Goal: Feedback & Contribution: Submit feedback/report problem

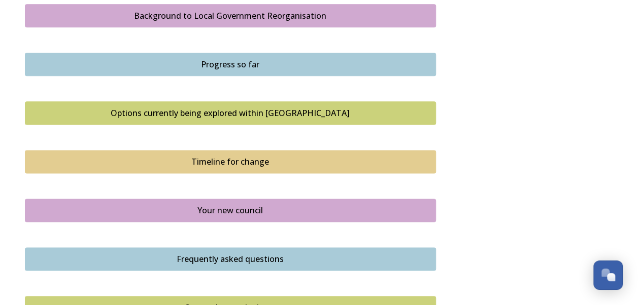
scroll to position [761, 0]
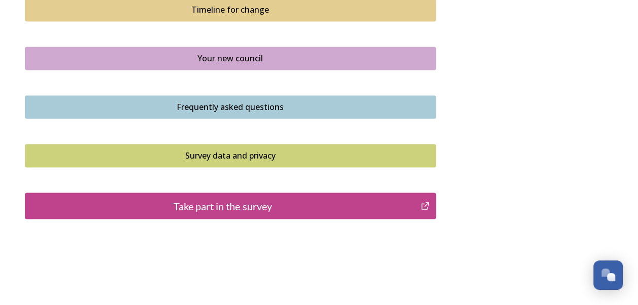
click at [261, 208] on div "Take part in the survey" at bounding box center [222, 205] width 385 height 15
click at [199, 198] on div "Take part in the survey" at bounding box center [222, 205] width 385 height 15
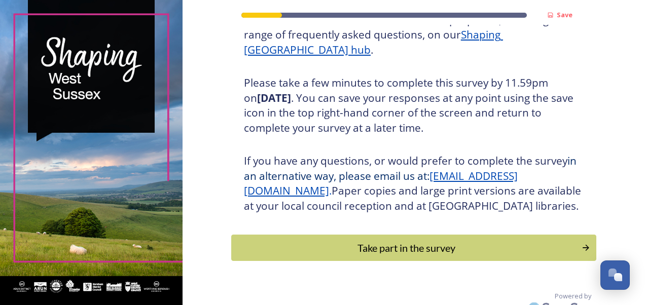
scroll to position [182, 0]
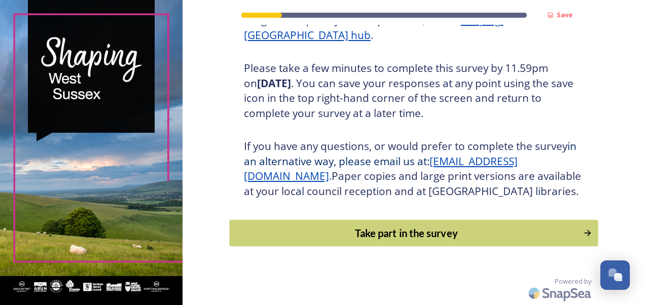
click at [387, 232] on div "Take part in the survey" at bounding box center [406, 233] width 343 height 15
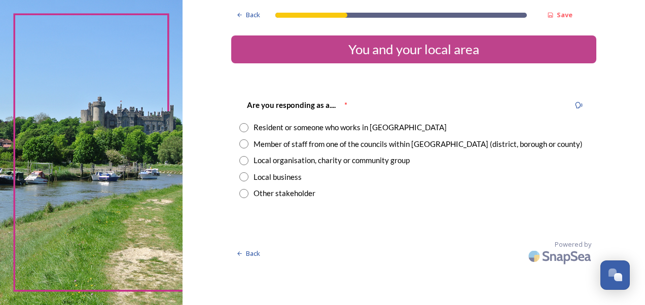
click at [248, 143] on input "radio" at bounding box center [243, 144] width 9 height 9
radio input "true"
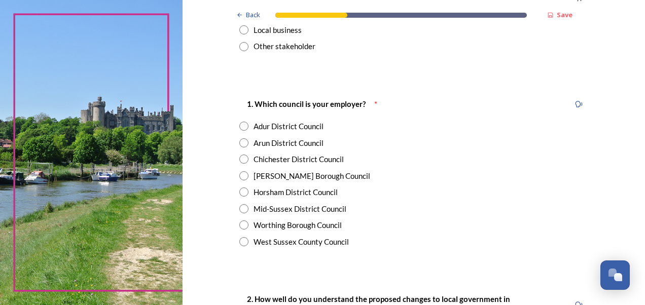
scroll to position [152, 0]
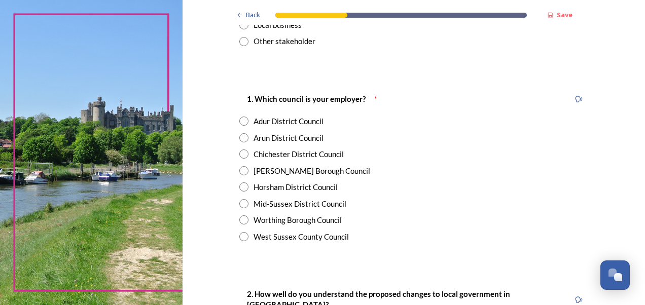
click at [244, 238] on input "radio" at bounding box center [243, 236] width 9 height 9
radio input "true"
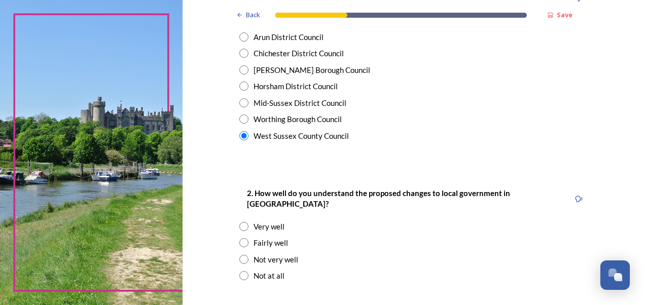
scroll to position [254, 0]
click at [254, 221] on div "Very well" at bounding box center [269, 227] width 31 height 12
radio input "true"
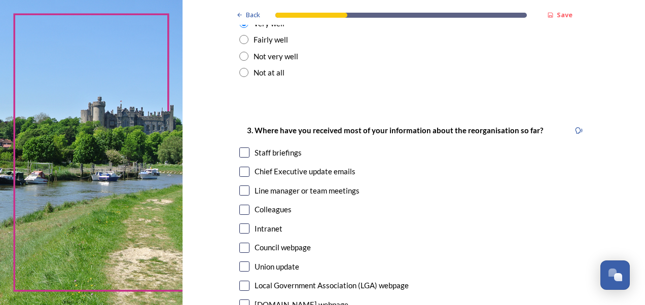
scroll to position [507, 0]
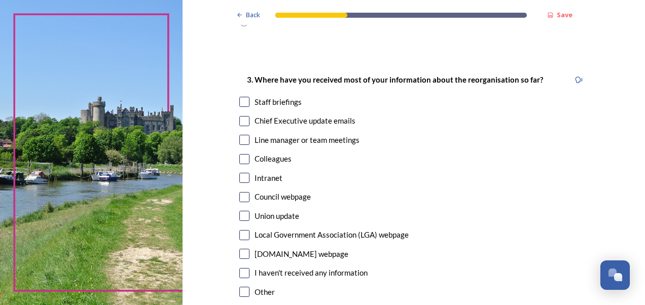
click at [241, 249] on input "checkbox" at bounding box center [244, 254] width 10 height 10
checkbox input "true"
click at [239, 211] on input "checkbox" at bounding box center [244, 216] width 10 height 10
checkbox input "false"
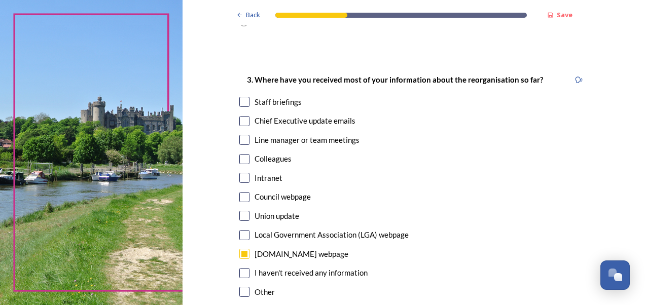
click at [245, 116] on input "checkbox" at bounding box center [244, 121] width 10 height 10
checkbox input "true"
click at [243, 97] on input "checkbox" at bounding box center [244, 102] width 10 height 10
checkbox input "true"
click at [246, 289] on div "3. Where have you received most of your information about the reorganisation so…" at bounding box center [413, 187] width 365 height 248
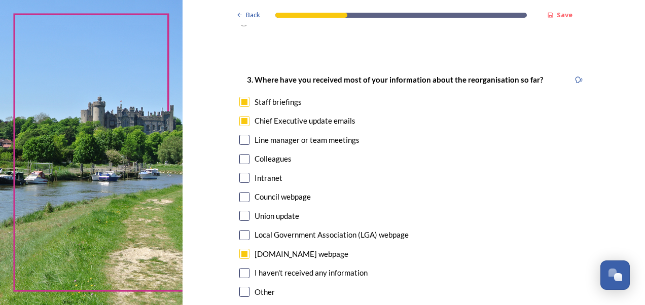
click at [243, 287] on input "checkbox" at bounding box center [244, 292] width 10 height 10
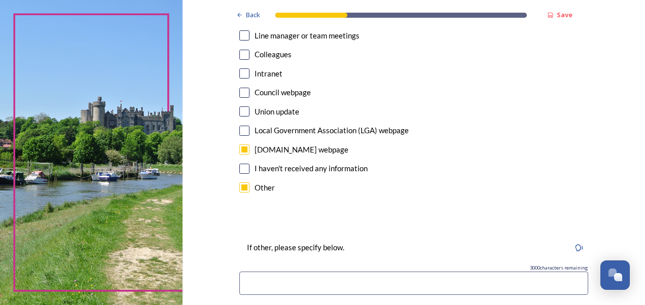
scroll to position [660, 0]
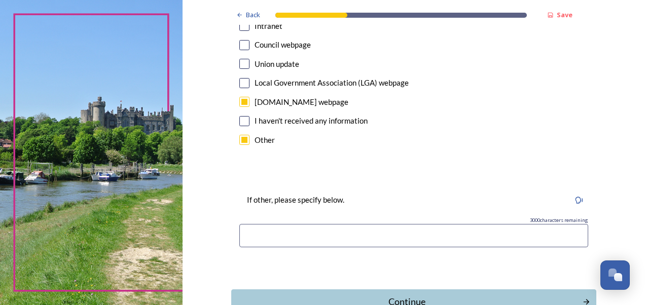
click at [240, 135] on input "checkbox" at bounding box center [244, 140] width 10 height 10
checkbox input "false"
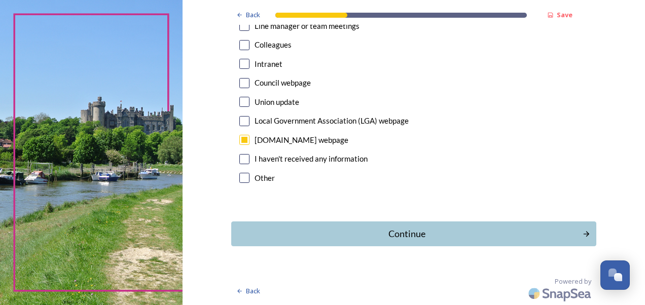
scroll to position [610, 0]
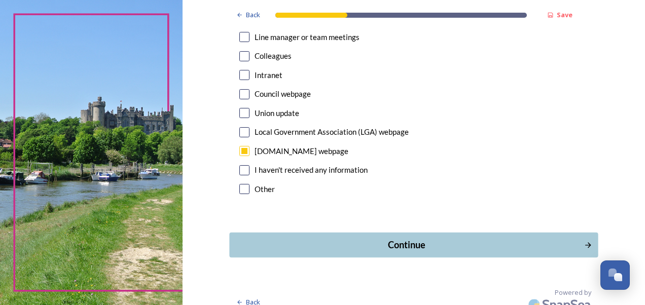
click at [395, 238] on div "Continue" at bounding box center [407, 245] width 344 height 14
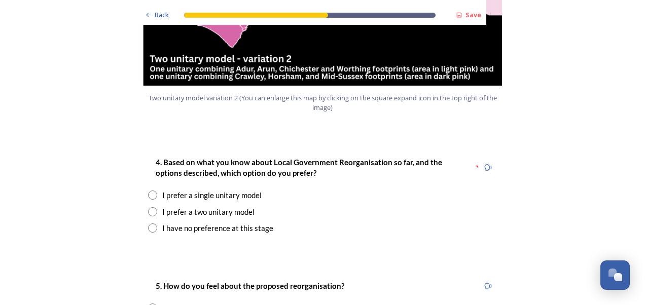
scroll to position [1268, 0]
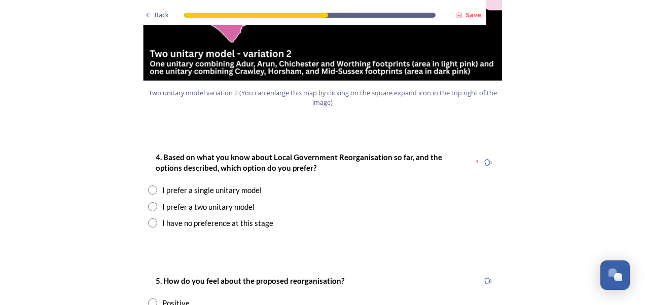
click at [156, 185] on div "I prefer a single unitary model" at bounding box center [322, 191] width 349 height 12
radio input "true"
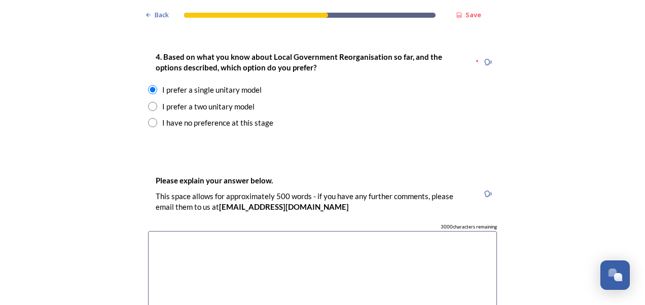
scroll to position [1370, 0]
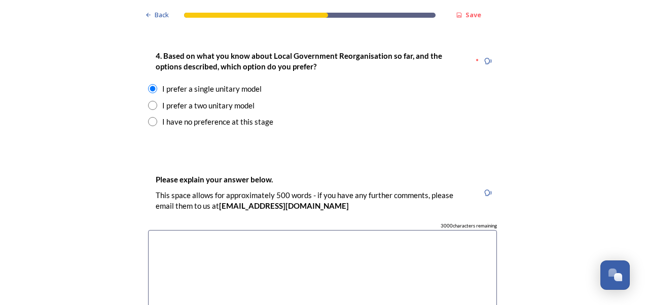
click at [217, 230] on textarea at bounding box center [322, 287] width 349 height 114
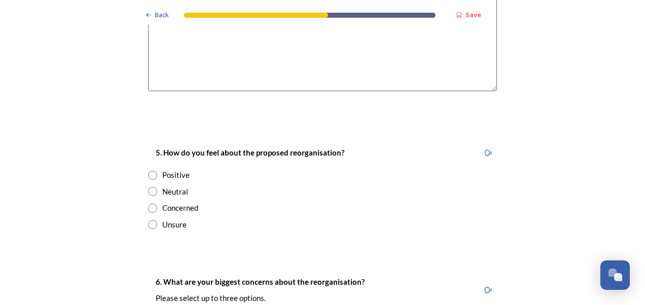
scroll to position [1624, 0]
type textarea "This would provide the best option to continue countywide services whilst deliv…"
click at [153, 185] on div "Neutral" at bounding box center [322, 191] width 349 height 12
radio input "true"
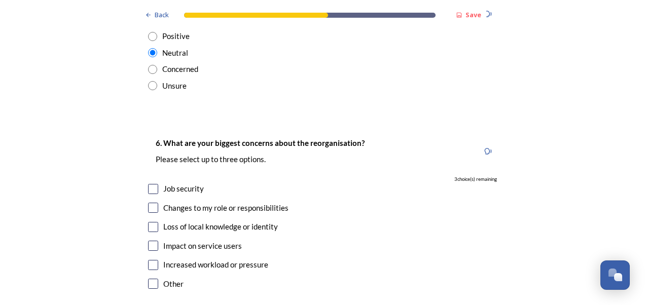
scroll to position [1776, 0]
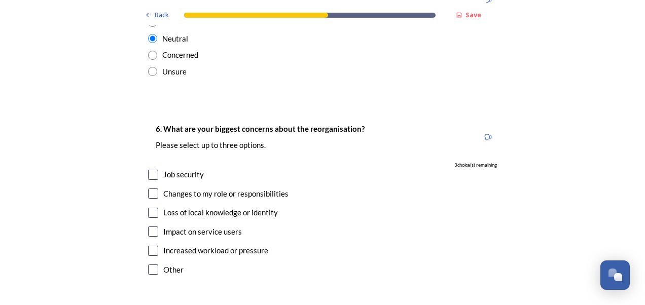
click at [159, 245] on div "Increased workload or pressure" at bounding box center [322, 251] width 349 height 12
checkbox input "true"
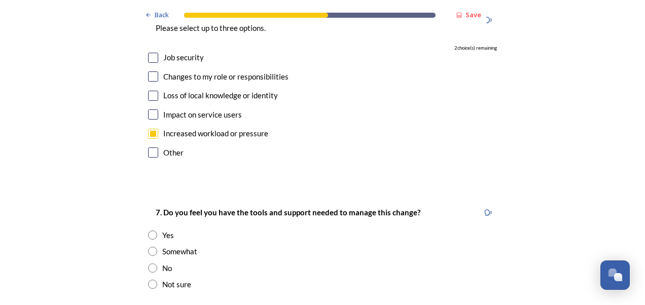
scroll to position [1877, 0]
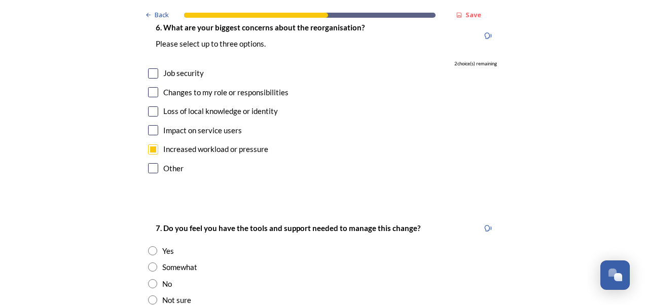
click at [149, 125] on div "Impact on service users" at bounding box center [322, 131] width 349 height 12
checkbox input "true"
click at [162, 295] on div "Not sure" at bounding box center [176, 301] width 29 height 12
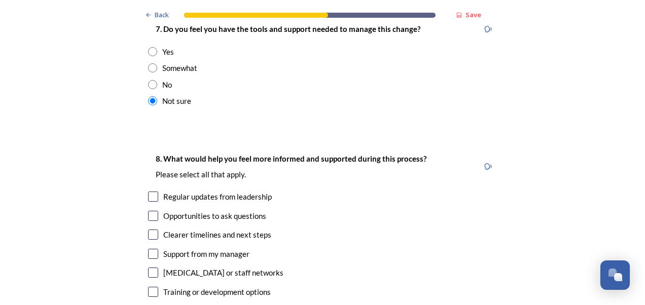
scroll to position [2080, 0]
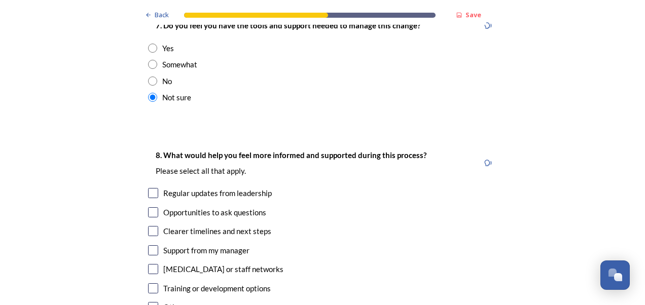
click at [162, 92] on div "Not sure" at bounding box center [176, 98] width 29 height 12
radio input "false"
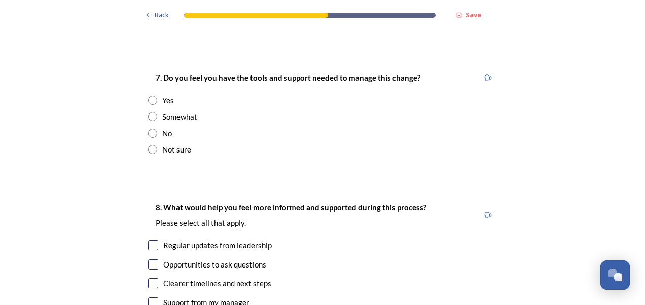
scroll to position [1979, 0]
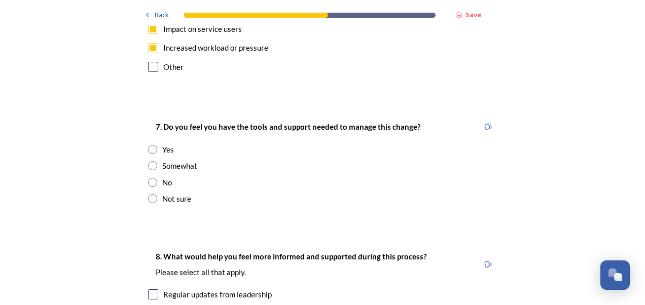
click at [162, 144] on div "Yes" at bounding box center [168, 150] width 12 height 12
radio input "true"
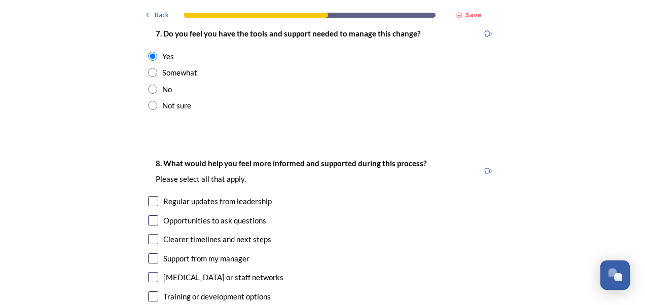
scroll to position [2080, 0]
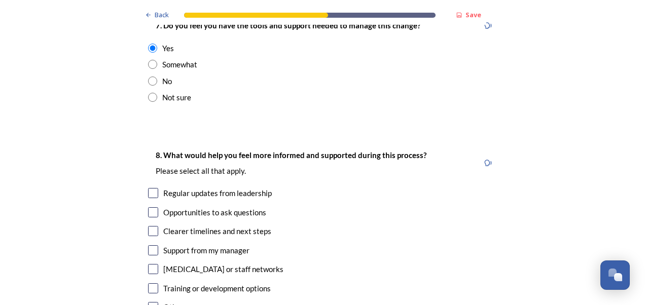
click at [163, 226] on div "Clearer timelines and next steps" at bounding box center [217, 232] width 108 height 12
checkbox input "true"
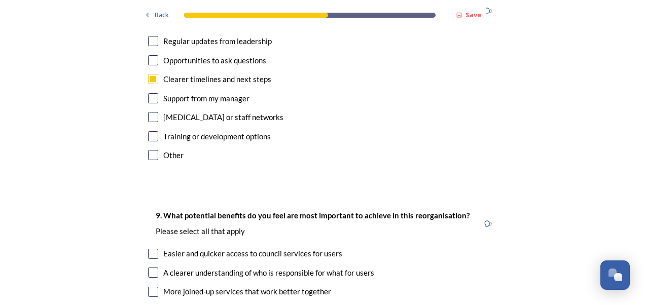
scroll to position [2283, 0]
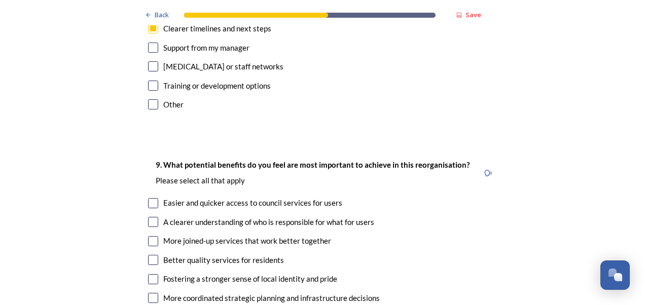
click at [155, 235] on div "More joined-up services that work better together" at bounding box center [322, 241] width 349 height 12
checkbox input "true"
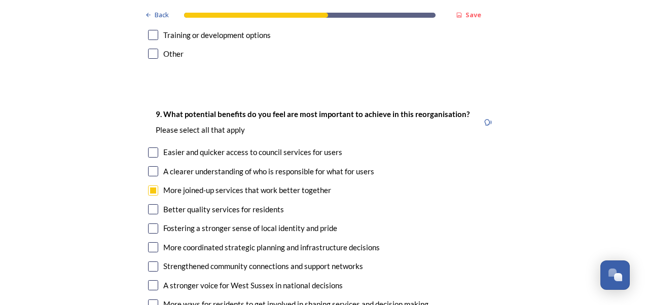
scroll to position [2385, 0]
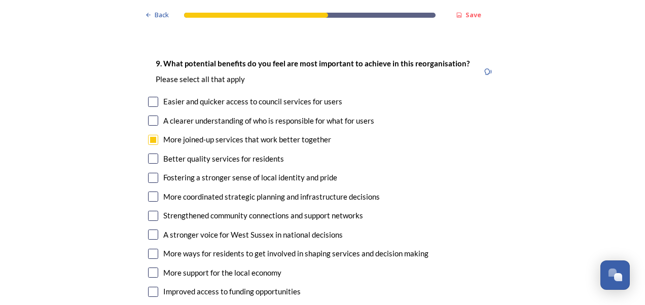
click at [153, 116] on input "checkbox" at bounding box center [153, 121] width 10 height 10
checkbox input "true"
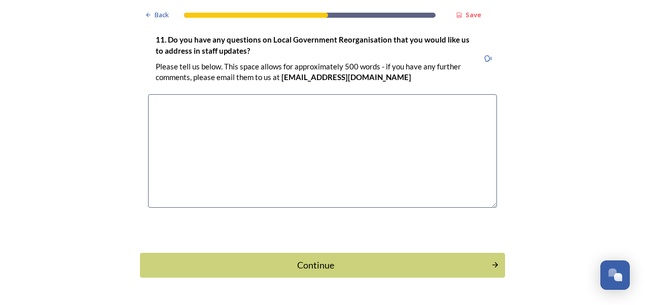
scroll to position [2964, 0]
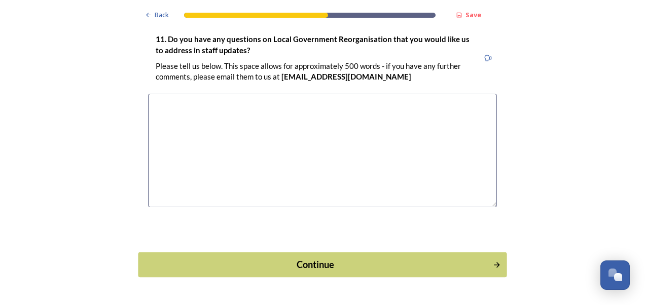
click at [335, 258] on div "Continue" at bounding box center [316, 265] width 344 height 14
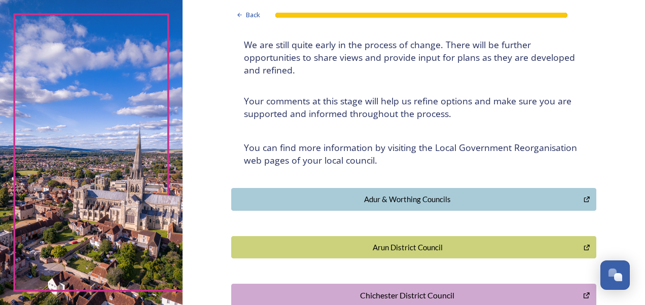
scroll to position [0, 0]
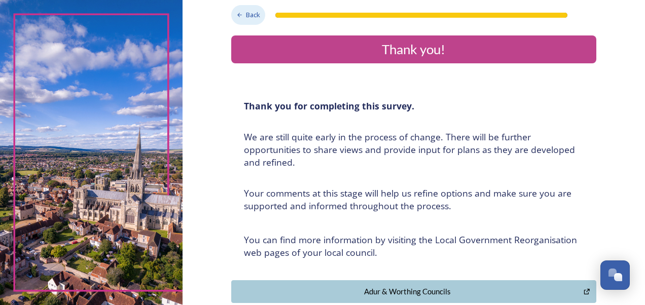
click at [252, 16] on span "Back" at bounding box center [253, 15] width 14 height 10
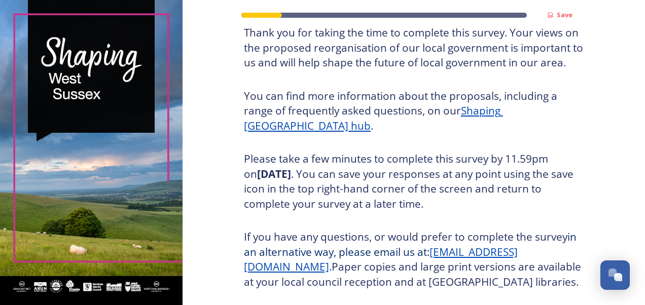
scroll to position [182, 0]
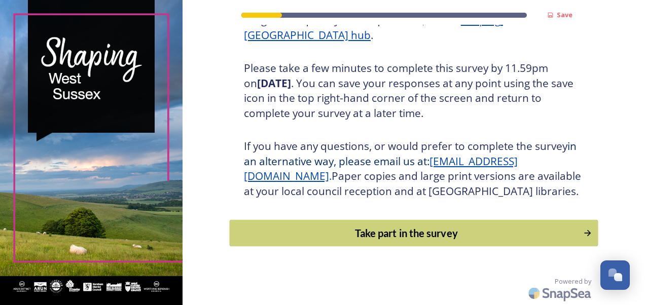
click at [343, 230] on div "Take part in the survey" at bounding box center [406, 233] width 343 height 15
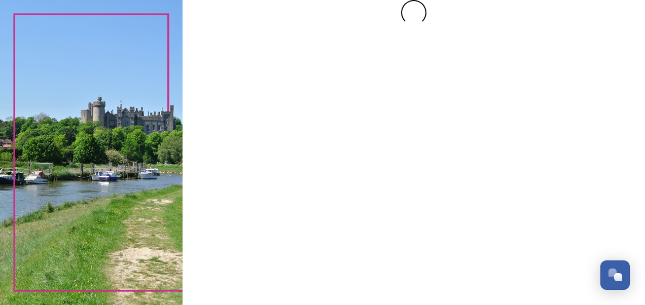
scroll to position [0, 0]
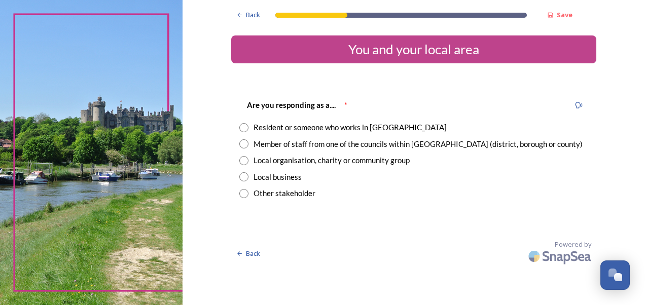
click at [265, 130] on div "Resident or someone who works in [GEOGRAPHIC_DATA]" at bounding box center [350, 128] width 193 height 12
radio input "true"
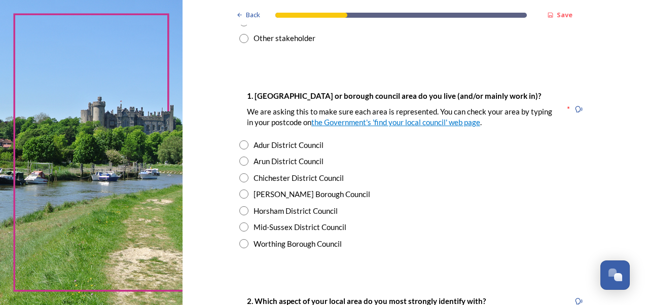
scroll to position [152, 0]
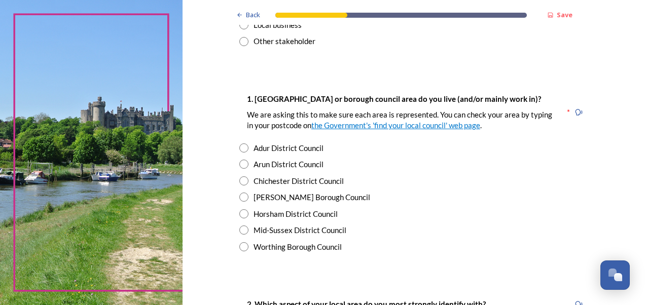
click at [248, 183] on div "Chichester District Council" at bounding box center [413, 182] width 349 height 12
radio input "true"
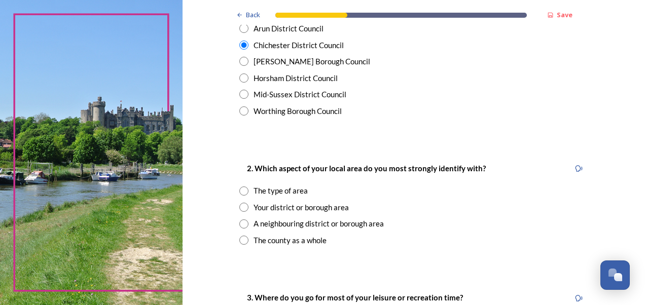
scroll to position [304, 0]
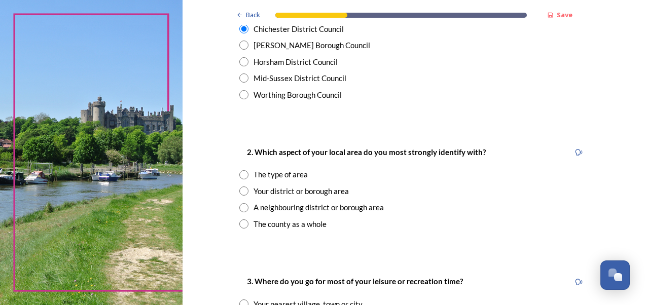
click at [239, 227] on input "radio" at bounding box center [243, 224] width 9 height 9
radio input "true"
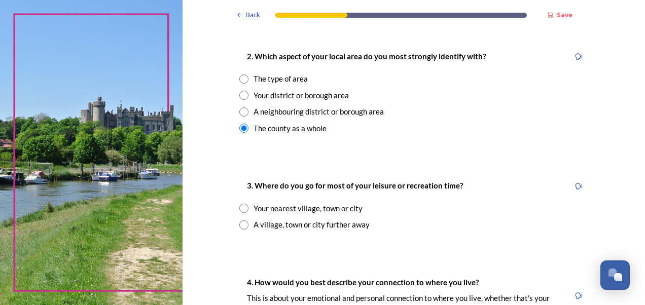
scroll to position [406, 0]
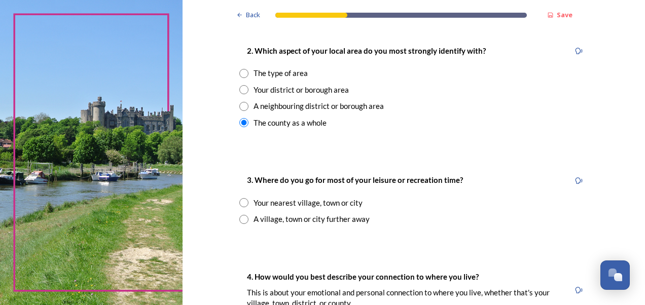
click at [243, 88] on input "radio" at bounding box center [243, 89] width 9 height 9
radio input "true"
click at [245, 205] on input "radio" at bounding box center [243, 202] width 9 height 9
radio input "true"
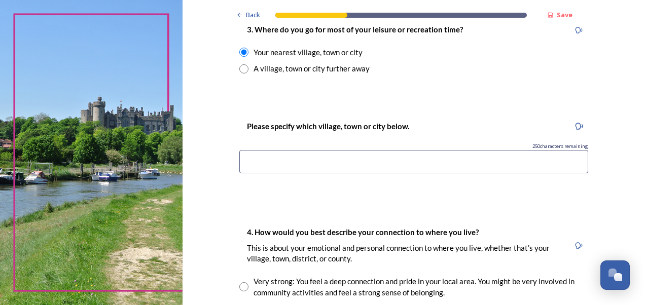
scroll to position [558, 0]
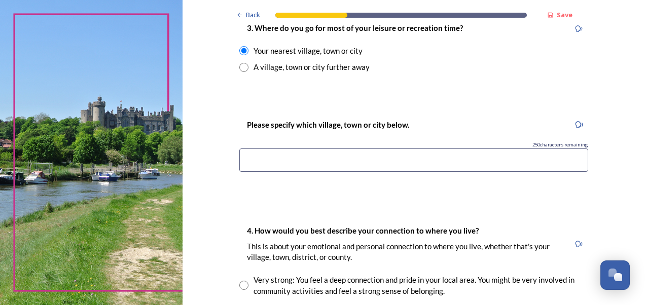
click at [262, 157] on input at bounding box center [413, 160] width 349 height 23
type input "Chichester"
click at [376, 184] on div "Please specify which village, town or city below. 240 characters remaining Chic…" at bounding box center [413, 149] width 365 height 81
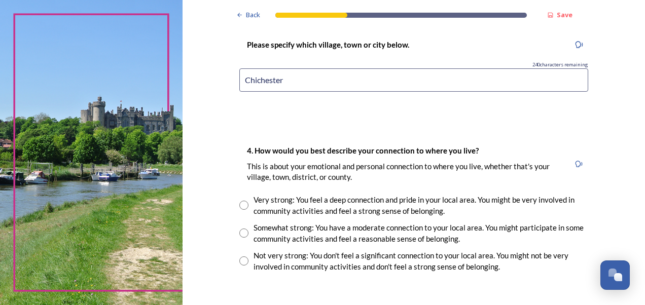
scroll to position [660, 0]
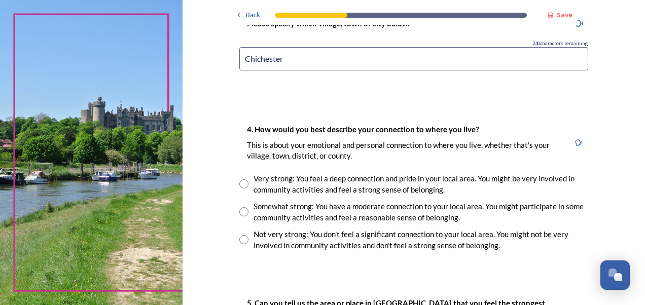
click at [239, 240] on input "radio" at bounding box center [243, 239] width 9 height 9
radio input "true"
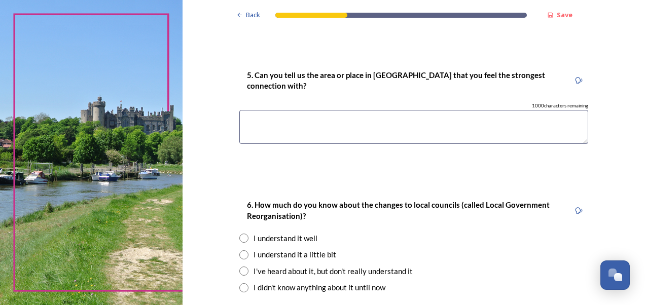
scroll to position [913, 0]
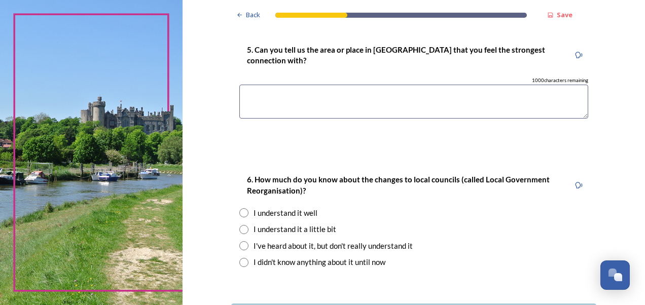
click at [268, 210] on div "I understand it well" at bounding box center [286, 214] width 64 height 12
radio input "true"
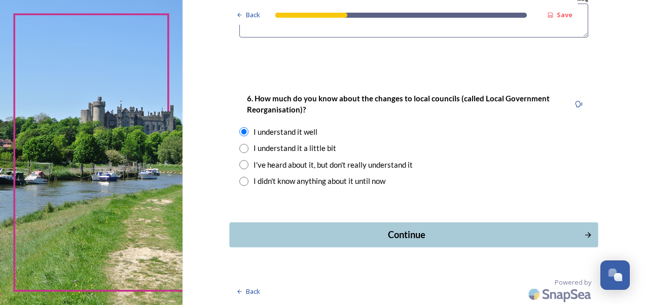
click at [393, 232] on div "Continue" at bounding box center [407, 235] width 344 height 14
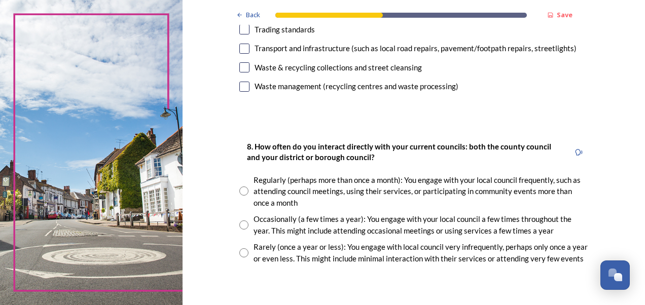
scroll to position [507, 0]
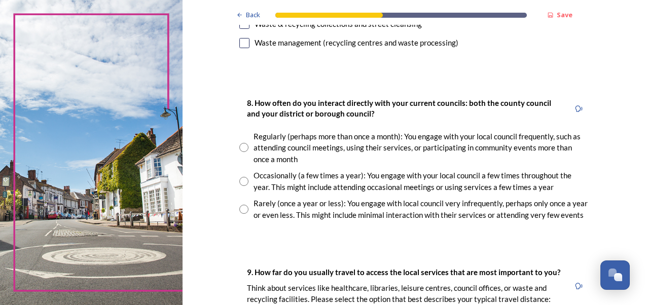
click at [239, 208] on input "radio" at bounding box center [243, 209] width 9 height 9
radio input "true"
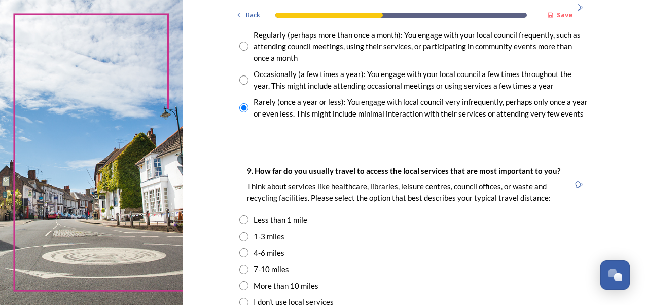
scroll to position [660, 0]
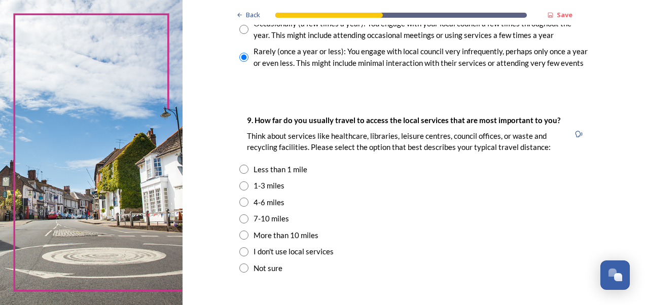
click at [262, 191] on div "1-3 miles" at bounding box center [269, 186] width 31 height 12
radio input "true"
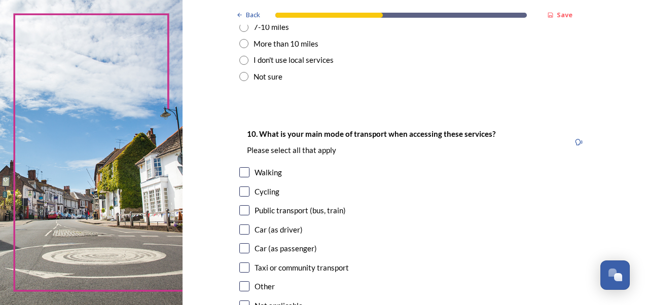
scroll to position [863, 0]
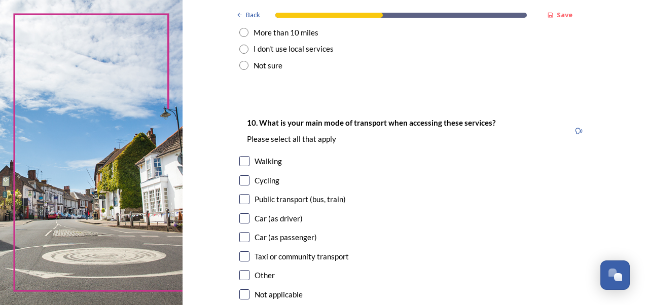
click at [243, 235] on input "checkbox" at bounding box center [244, 237] width 10 height 10
checkbox input "true"
click at [243, 218] on input "checkbox" at bounding box center [244, 219] width 10 height 10
checkbox input "true"
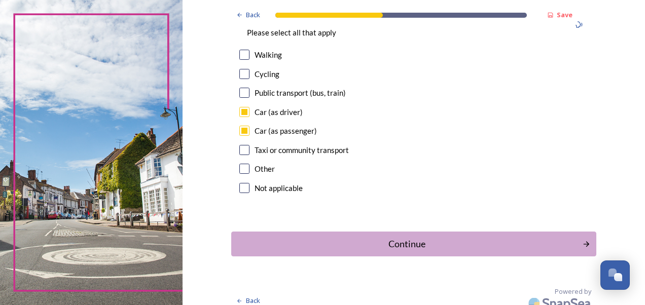
scroll to position [979, 0]
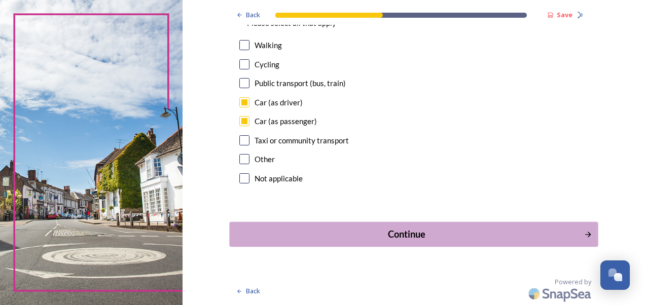
click at [360, 230] on div "Continue" at bounding box center [407, 235] width 344 height 14
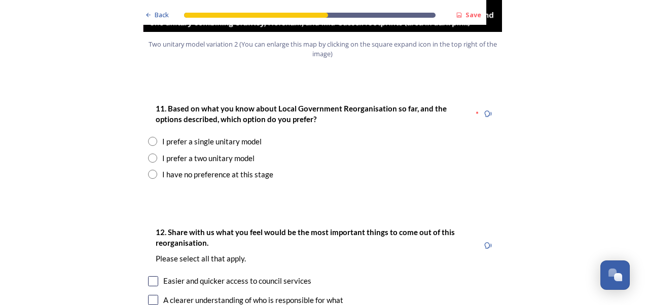
scroll to position [1319, 0]
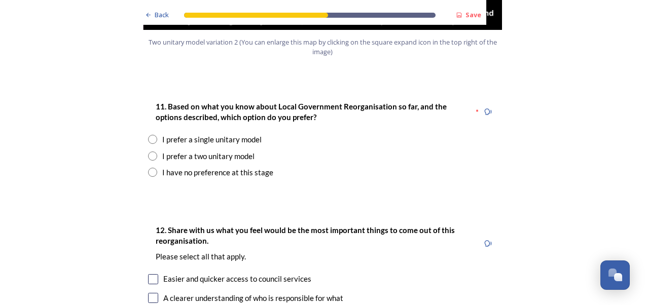
click at [167, 134] on div "I prefer a single unitary model" at bounding box center [211, 140] width 99 height 12
radio input "true"
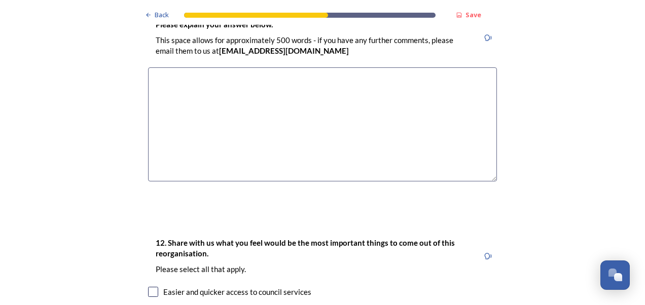
scroll to position [1573, 0]
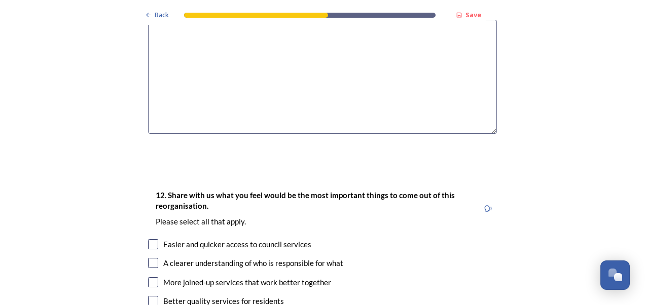
click at [148, 239] on input "checkbox" at bounding box center [153, 244] width 10 height 10
checkbox input "true"
click at [149, 258] on input "checkbox" at bounding box center [153, 263] width 10 height 10
checkbox input "true"
click at [150, 278] on input "checkbox" at bounding box center [153, 283] width 10 height 10
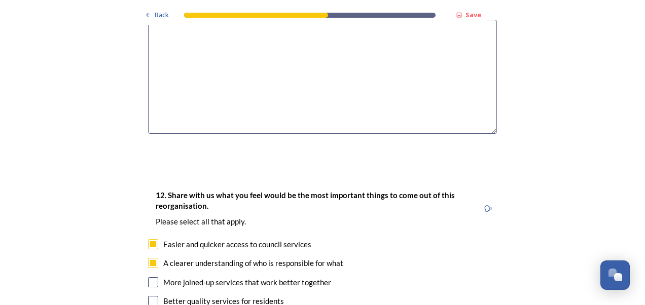
checkbox input "true"
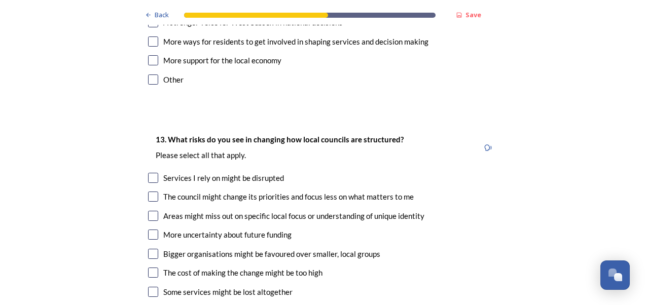
scroll to position [1979, 0]
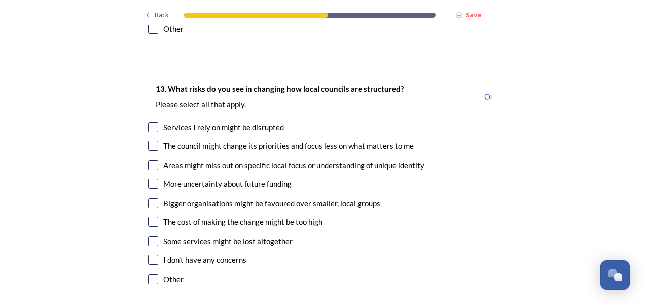
click at [156, 255] on div "I don't have any concerns" at bounding box center [322, 261] width 349 height 12
checkbox input "true"
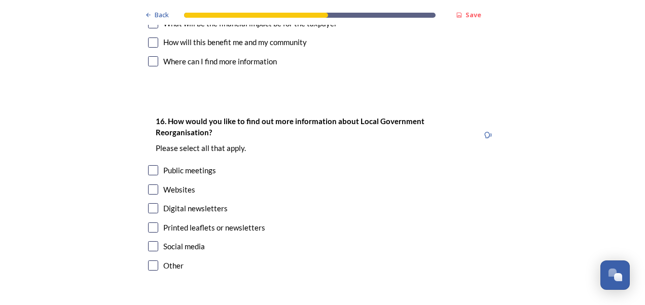
scroll to position [3051, 0]
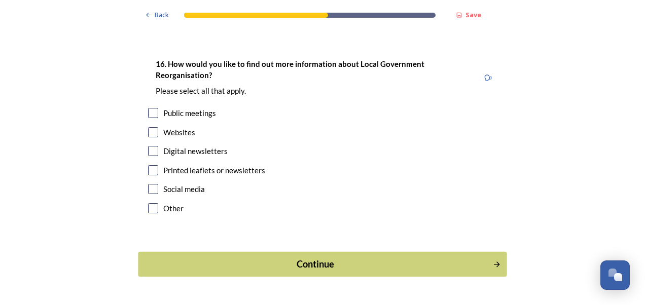
click at [359, 258] on div "Continue" at bounding box center [316, 265] width 344 height 14
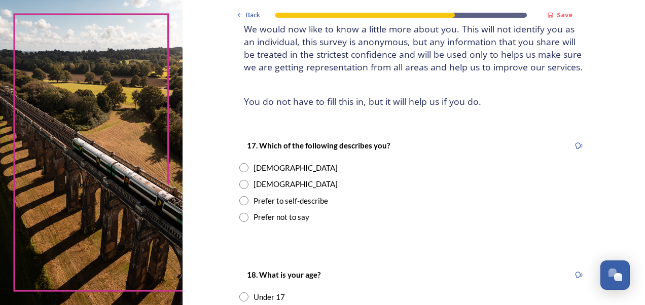
scroll to position [101, 0]
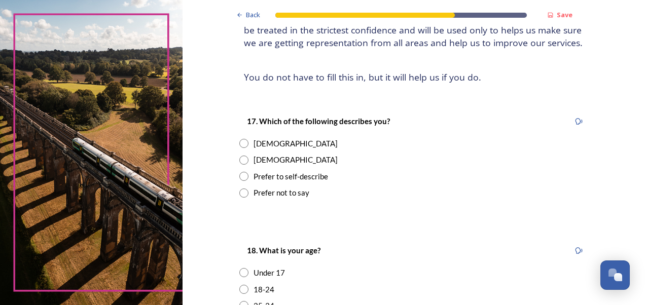
click at [285, 149] on div "Female" at bounding box center [413, 144] width 349 height 12
radio input "true"
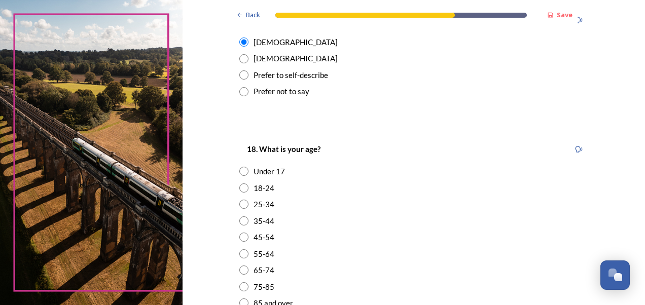
scroll to position [254, 0]
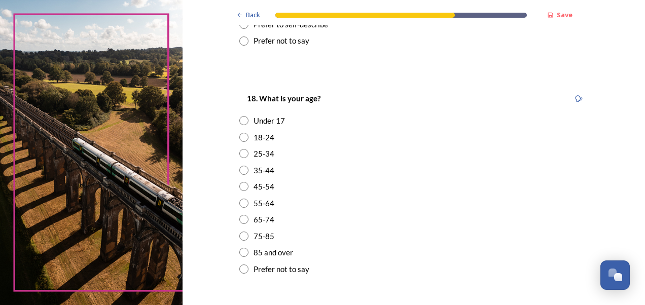
click at [263, 200] on div "55-64" at bounding box center [264, 204] width 21 height 12
radio input "true"
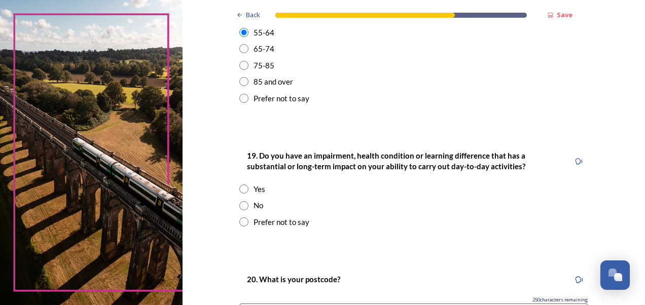
scroll to position [457, 0]
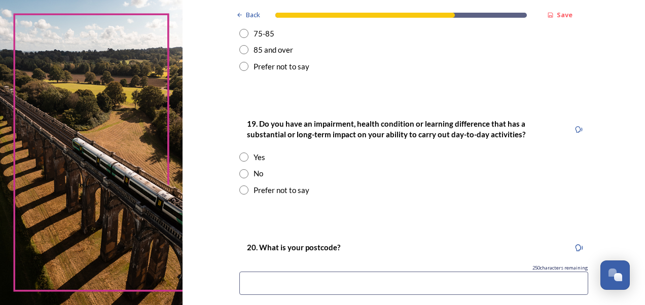
click at [244, 174] on input "radio" at bounding box center [243, 173] width 9 height 9
radio input "true"
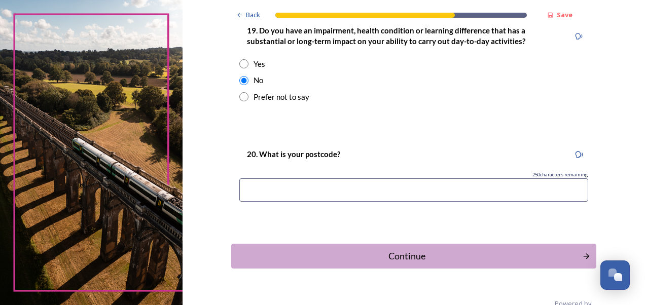
scroll to position [558, 0]
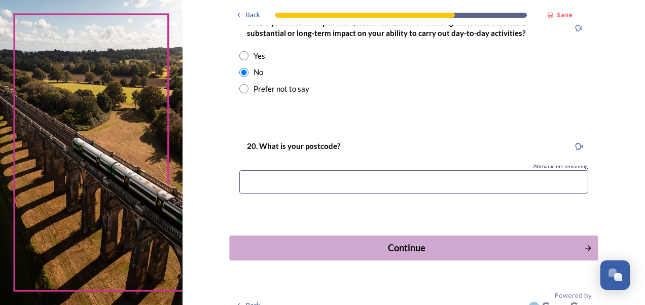
click at [417, 244] on div "Continue" at bounding box center [407, 249] width 344 height 14
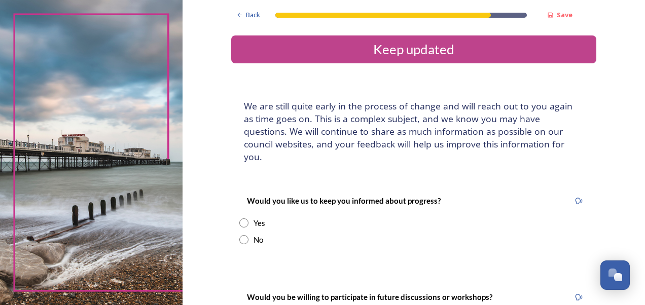
click at [239, 235] on input "radio" at bounding box center [243, 239] width 9 height 9
radio input "true"
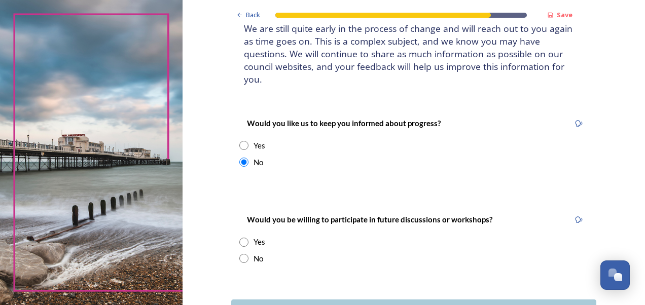
scroll to position [101, 0]
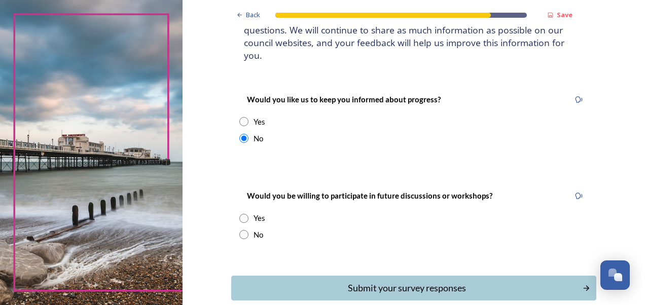
click at [254, 229] on div "No" at bounding box center [259, 235] width 10 height 12
radio input "true"
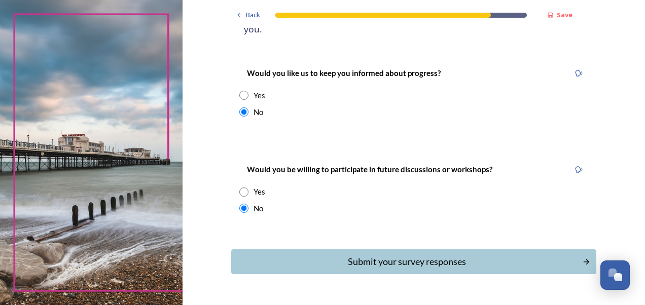
scroll to position [143, 0]
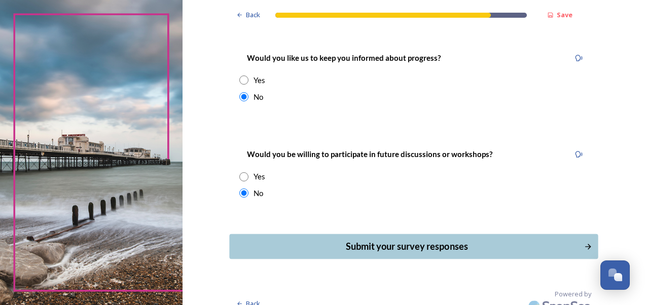
click at [419, 240] on div "Submit your survey responses" at bounding box center [407, 247] width 344 height 14
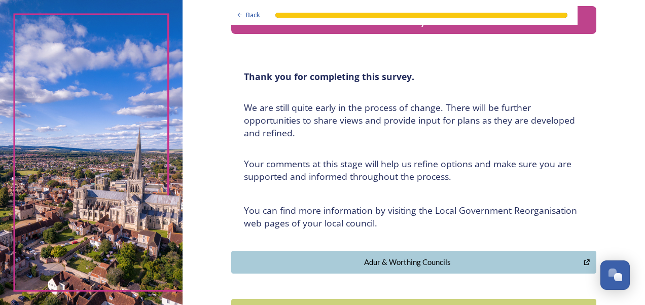
scroll to position [0, 0]
